Goal: Download file/media

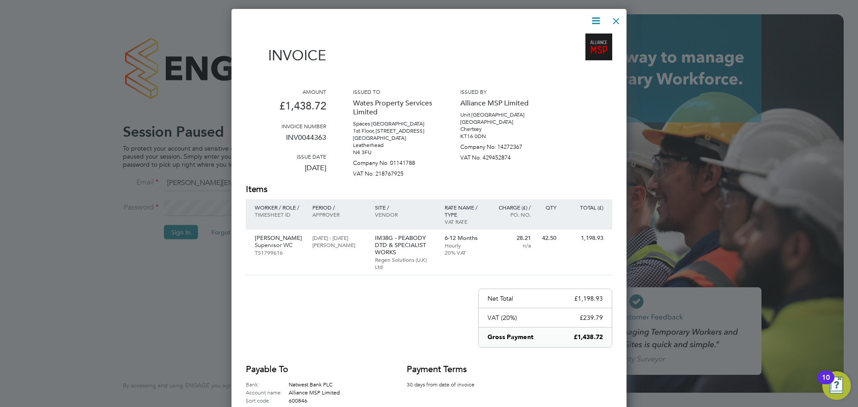
scroll to position [452, 395]
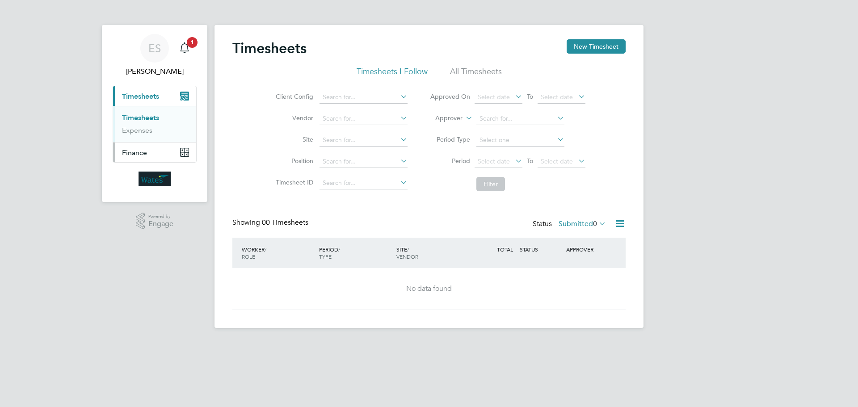
click at [170, 153] on button "Finance" at bounding box center [154, 152] width 83 height 20
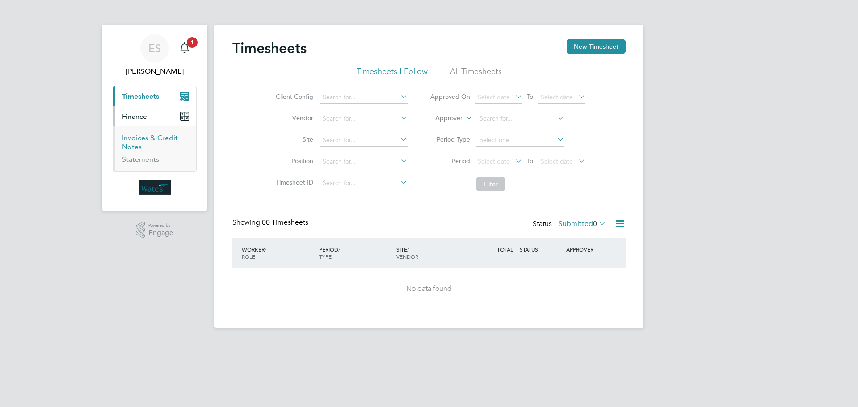
click at [138, 138] on link "Invoices & Credit Notes" at bounding box center [150, 142] width 56 height 17
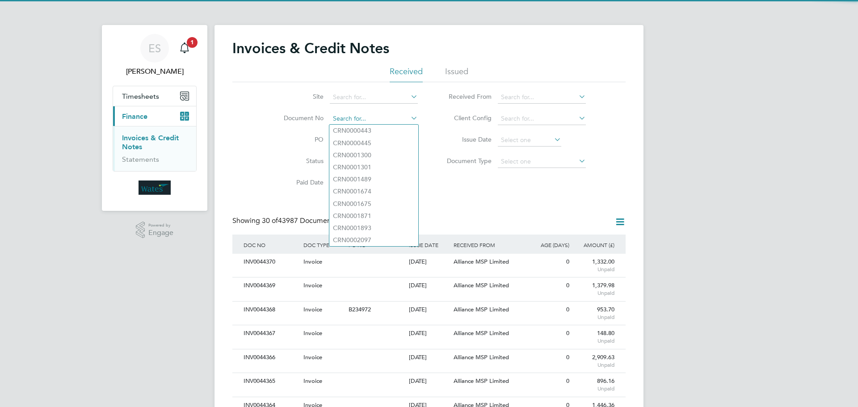
paste input "INV0044364"
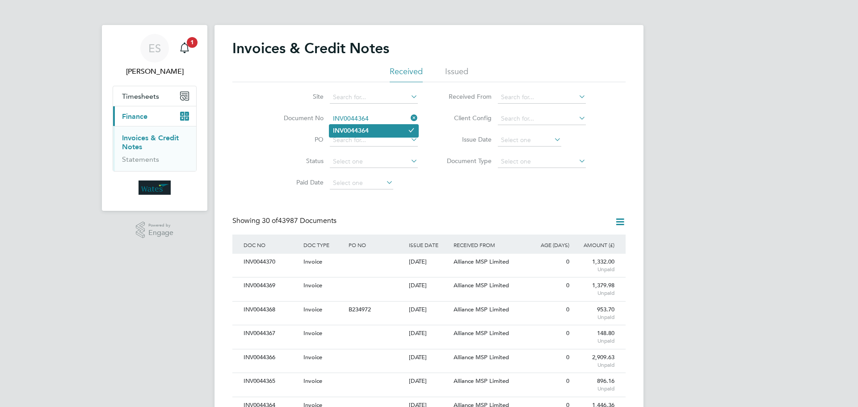
type input "INV0044364"
click at [383, 133] on li "INV0044364" at bounding box center [373, 131] width 89 height 12
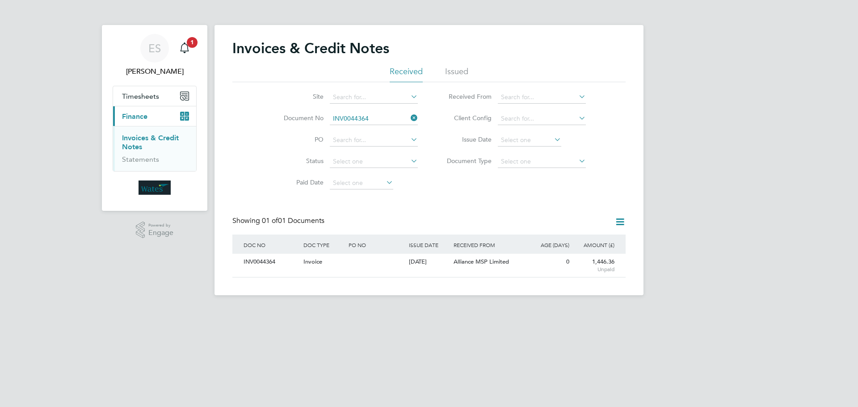
click at [262, 263] on div "INV0044364" at bounding box center [271, 262] width 60 height 17
click at [264, 260] on div "INV0044364" at bounding box center [271, 262] width 60 height 17
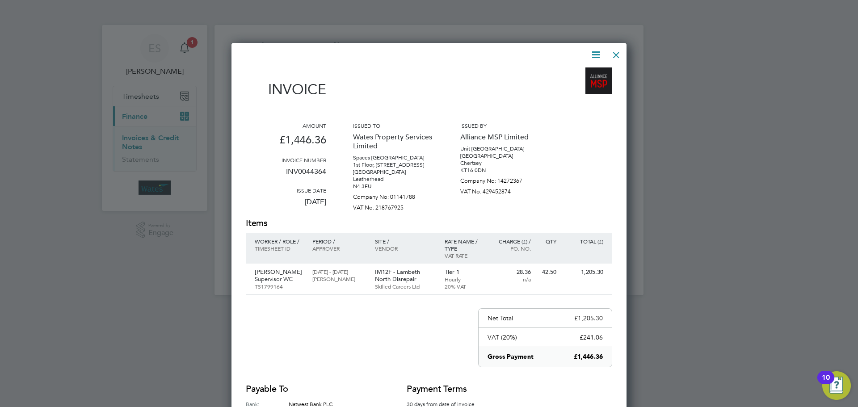
click at [595, 53] on icon at bounding box center [595, 54] width 11 height 11
click at [580, 71] on li "Download Invoice" at bounding box center [569, 76] width 62 height 13
click at [593, 51] on icon at bounding box center [595, 54] width 11 height 11
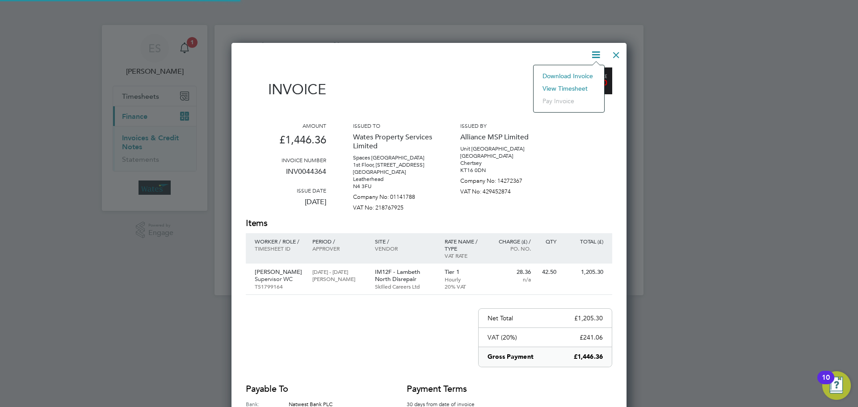
click at [575, 84] on li "View timesheet" at bounding box center [569, 88] width 62 height 13
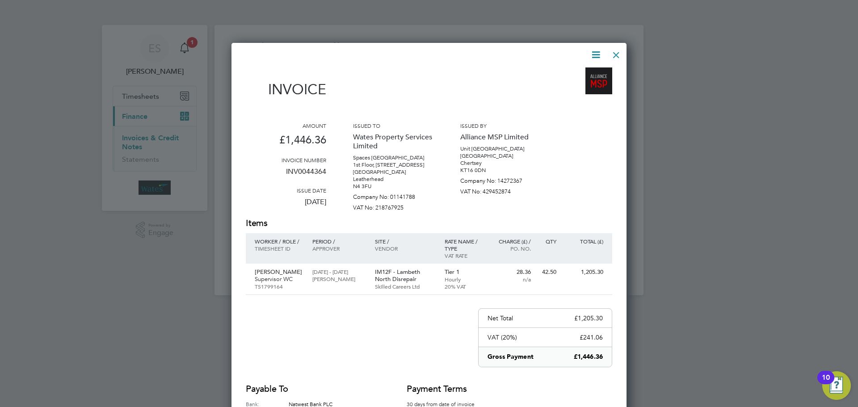
click at [613, 53] on div at bounding box center [616, 53] width 16 height 16
click at [614, 53] on div at bounding box center [616, 53] width 16 height 16
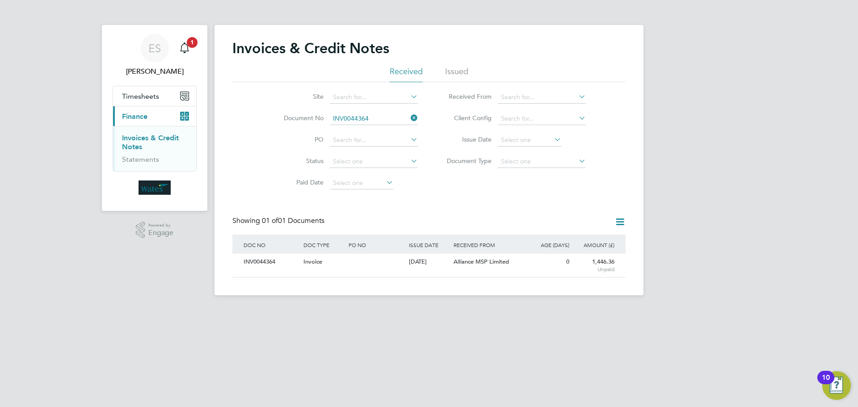
click at [409, 117] on icon at bounding box center [409, 118] width 0 height 13
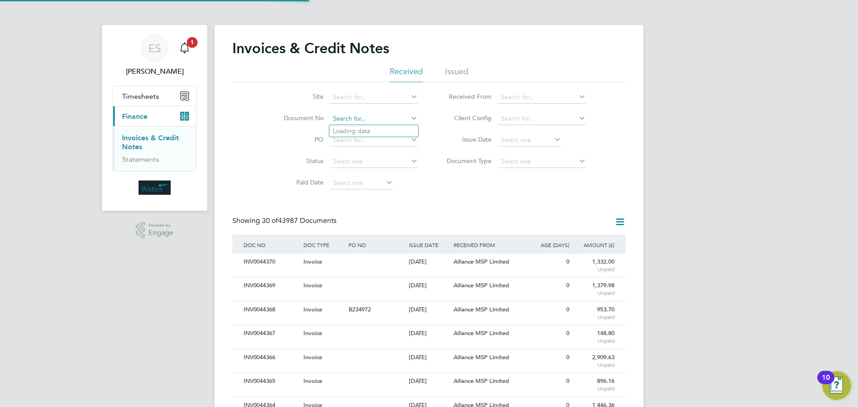
scroll to position [17, 61]
paste input "INV0044365"
type input "INV0044365"
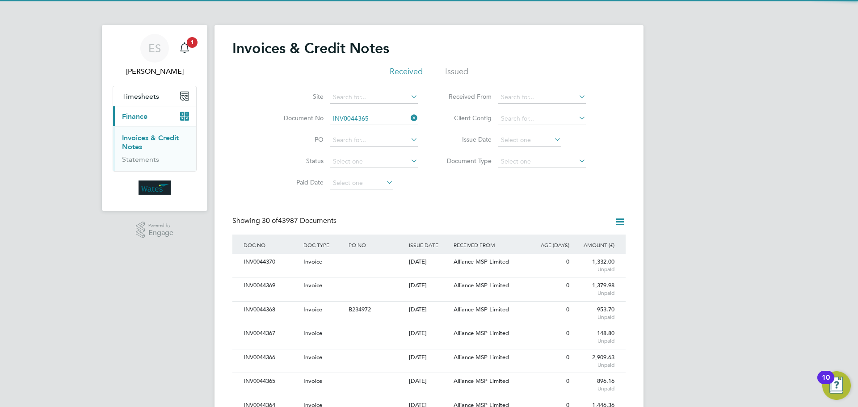
click at [370, 129] on li "INV0044365" at bounding box center [373, 131] width 89 height 12
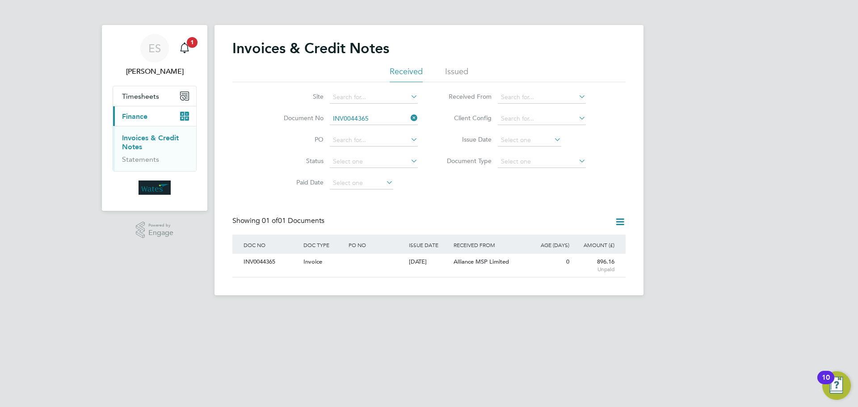
click at [258, 260] on div "INV0044365" at bounding box center [271, 262] width 60 height 17
click at [262, 263] on div "INV0044365" at bounding box center [271, 262] width 60 height 17
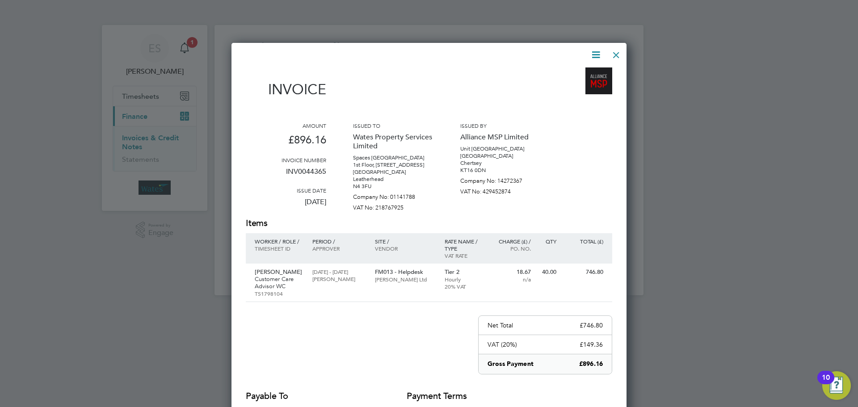
click at [597, 54] on icon at bounding box center [595, 54] width 11 height 11
click at [578, 74] on li "Download Invoice" at bounding box center [569, 76] width 62 height 13
click at [591, 52] on icon at bounding box center [595, 54] width 11 height 11
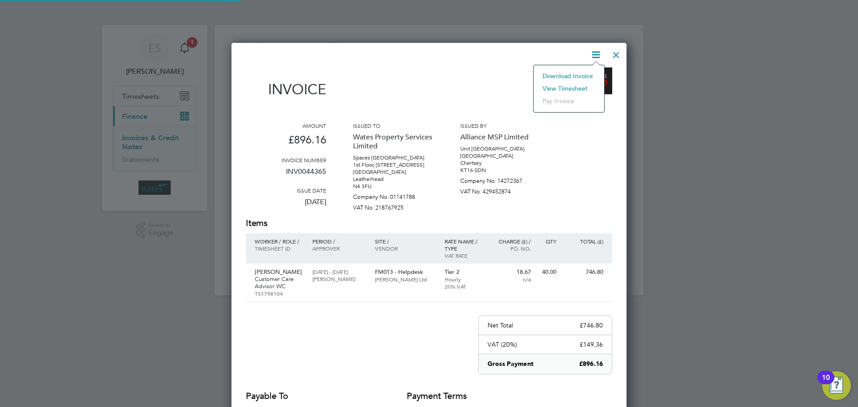
click at [558, 85] on li "View timesheet" at bounding box center [569, 88] width 62 height 13
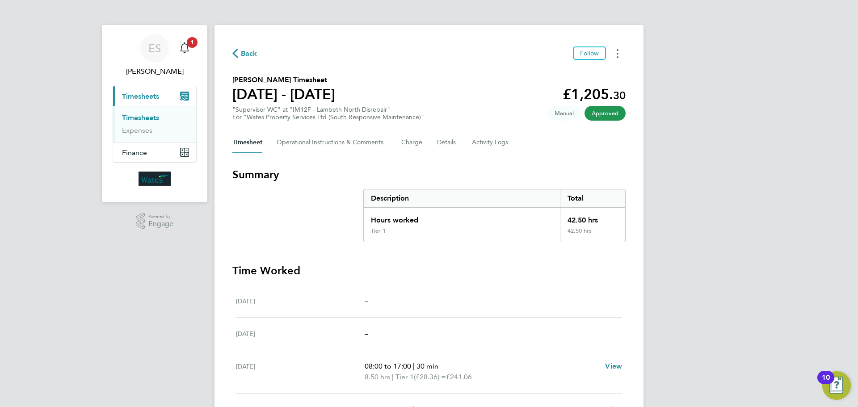
click at [618, 53] on circle "Timesheets Menu" at bounding box center [617, 54] width 2 height 2
click at [575, 71] on link "Download timesheet" at bounding box center [571, 73] width 107 height 18
click at [768, 109] on div "ES [PERSON_NAME] Notifications 1 Applications: Current page: Timesheets Timeshe…" at bounding box center [429, 301] width 858 height 603
click at [615, 59] on button "Timesheets Menu" at bounding box center [617, 53] width 16 height 14
click at [564, 73] on link "Download timesheet" at bounding box center [571, 73] width 107 height 18
